Goal: Task Accomplishment & Management: Manage account settings

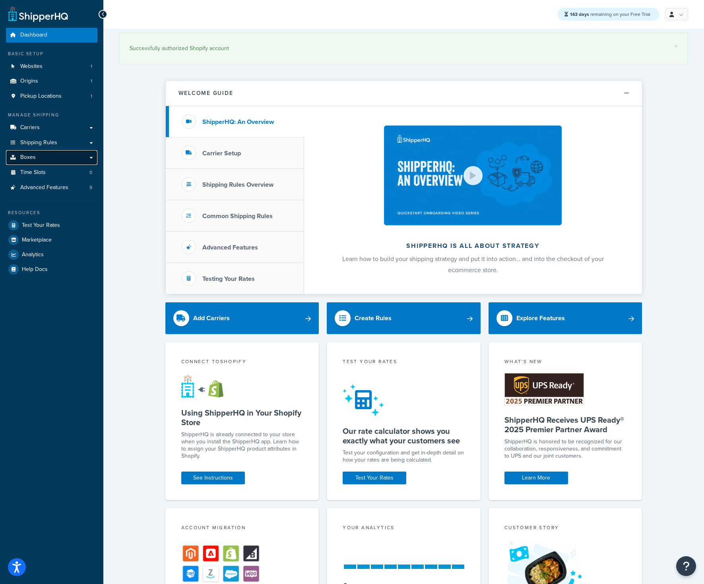
click at [43, 160] on link "Boxes" at bounding box center [51, 157] width 91 height 15
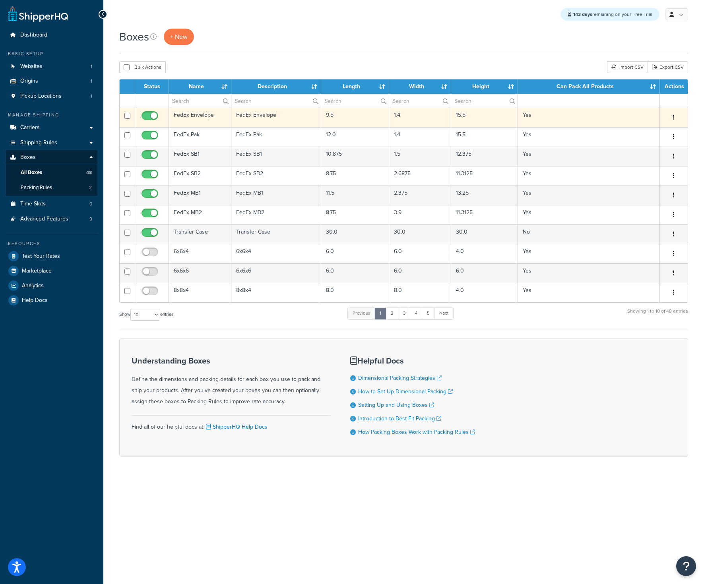
click at [476, 119] on td "15.5" at bounding box center [484, 117] width 67 height 19
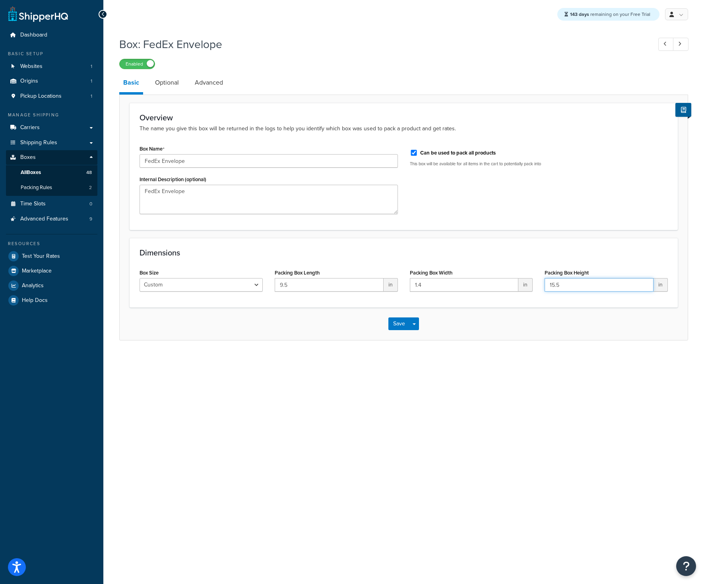
drag, startPoint x: 557, startPoint y: 286, endPoint x: 547, endPoint y: 287, distance: 10.0
click at [547, 287] on input "15.5" at bounding box center [598, 285] width 109 height 14
type input "10"
click at [406, 325] on button "Save" at bounding box center [398, 323] width 21 height 13
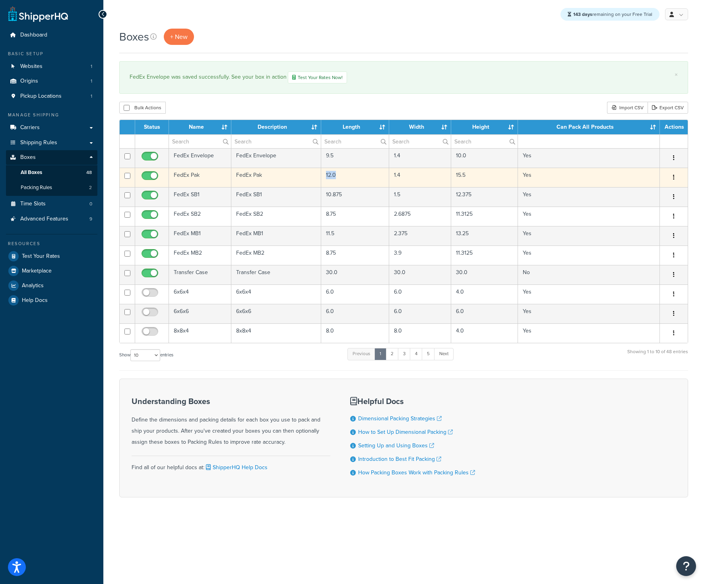
drag, startPoint x: 338, startPoint y: 178, endPoint x: 323, endPoint y: 180, distance: 14.5
click at [323, 180] on td "12.0" at bounding box center [355, 177] width 68 height 19
click at [365, 176] on td "12.0" at bounding box center [355, 177] width 68 height 19
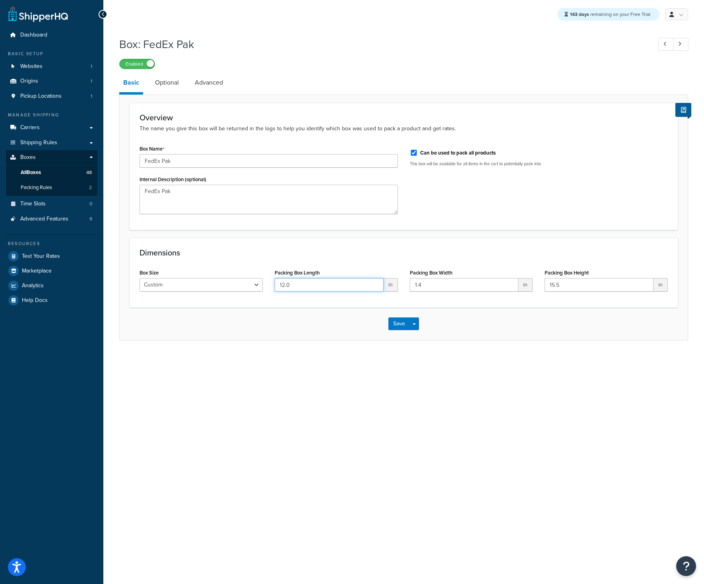
drag, startPoint x: 301, startPoint y: 281, endPoint x: 271, endPoint y: 286, distance: 30.2
click at [275, 286] on input "12.0" at bounding box center [329, 285] width 109 height 14
type input "10.5"
drag, startPoint x: 565, startPoint y: 285, endPoint x: 549, endPoint y: 285, distance: 15.5
click at [549, 285] on input "15.5" at bounding box center [598, 285] width 109 height 14
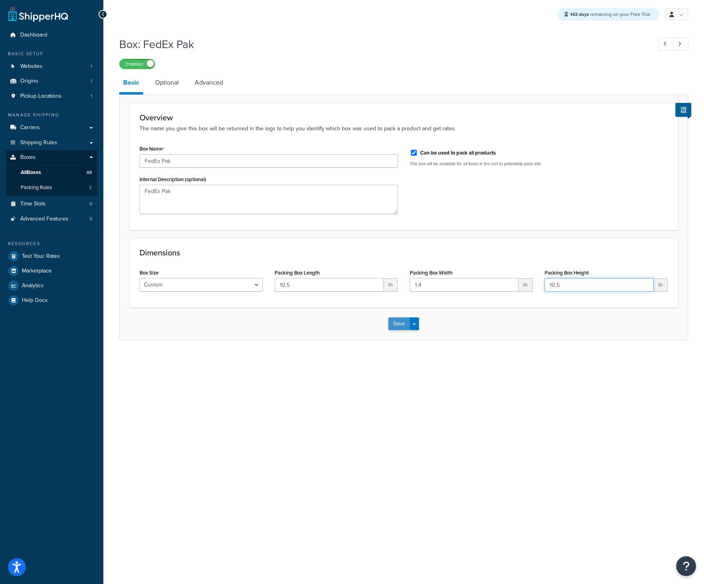
type input "10.5"
click at [399, 325] on button "Save" at bounding box center [398, 323] width 21 height 13
